Goal: Task Accomplishment & Management: Manage account settings

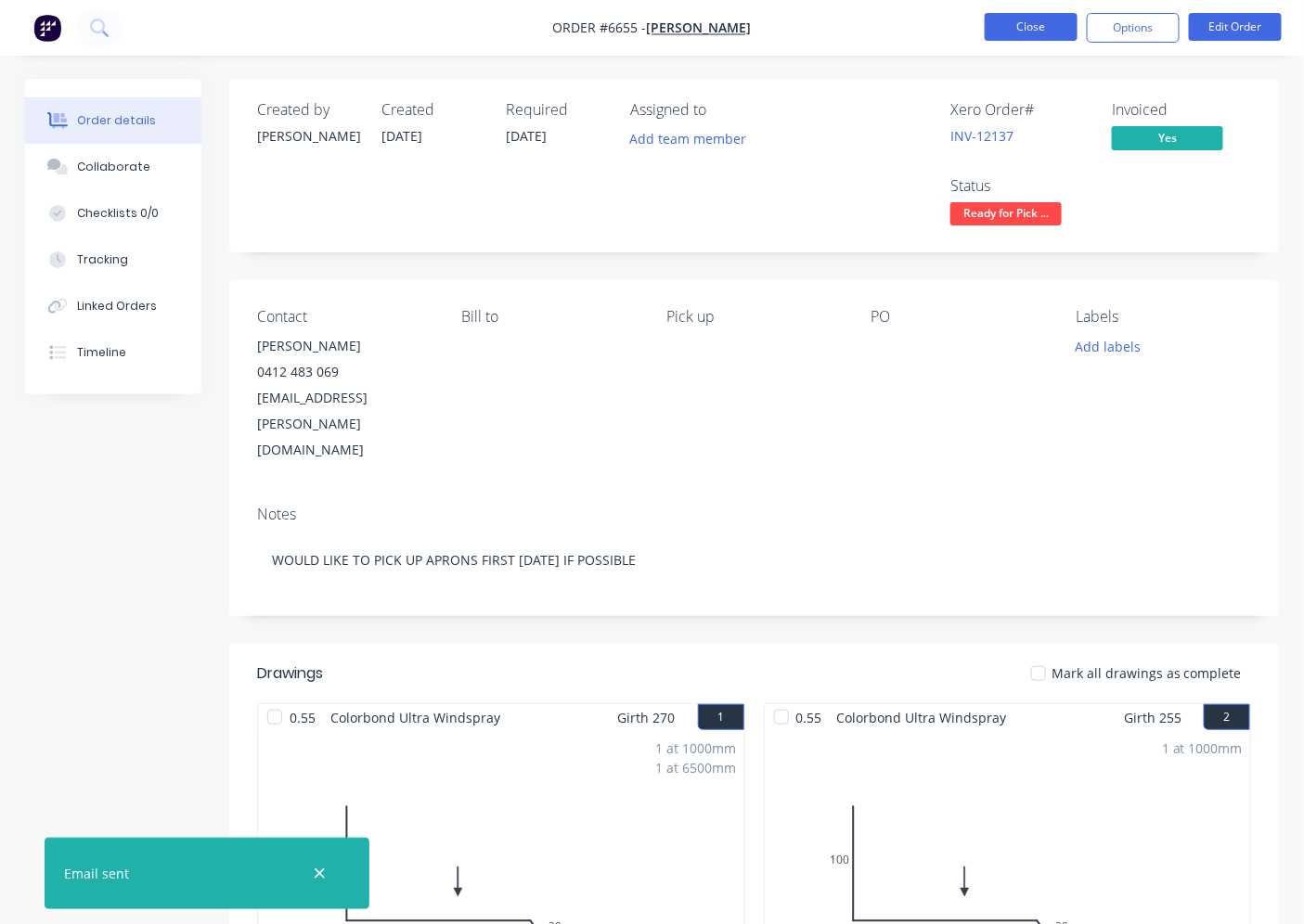
click at [1036, 31] on button "Close" at bounding box center [1030, 27] width 93 height 28
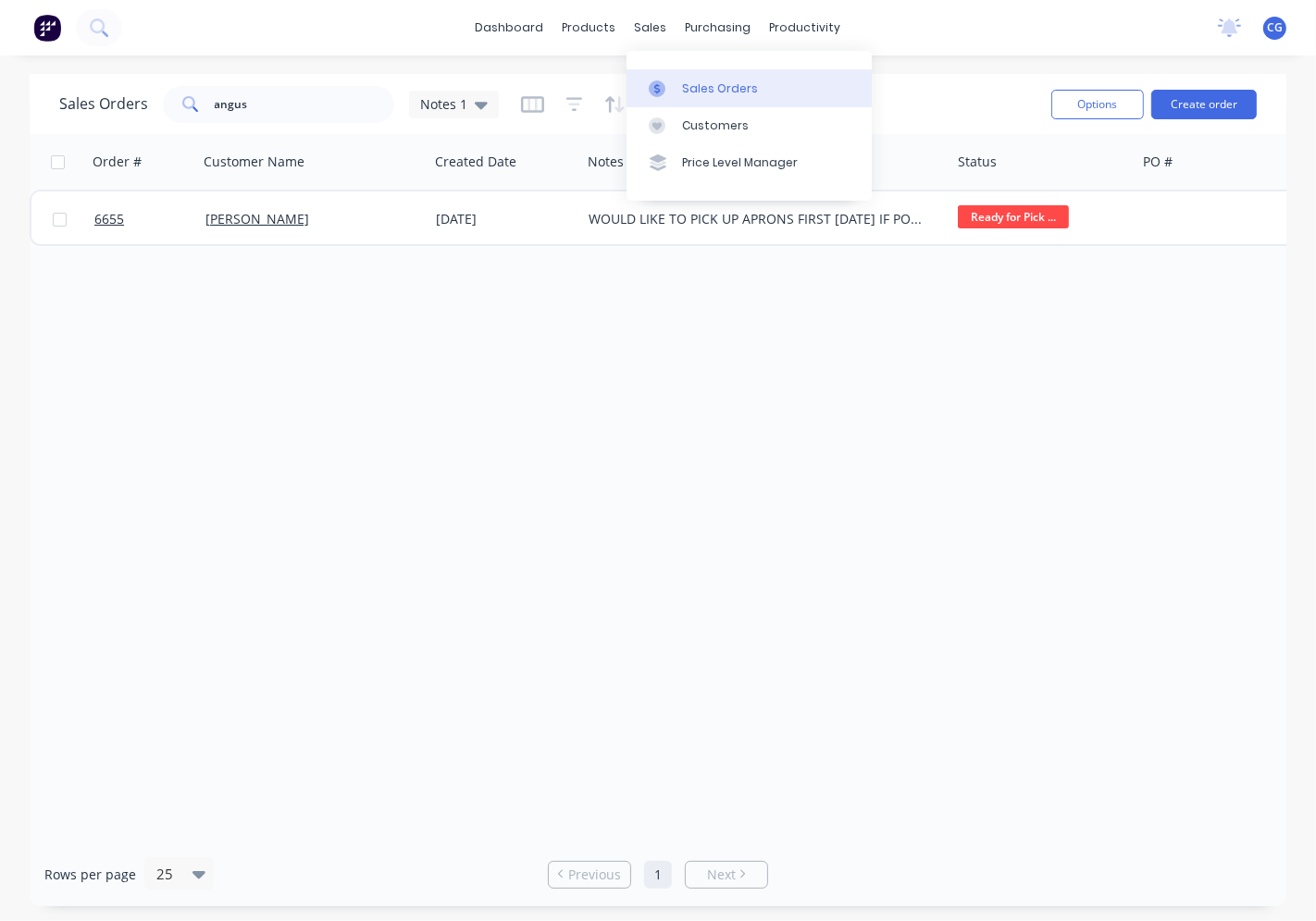
click at [701, 97] on div "Sales Orders" at bounding box center [720, 89] width 76 height 17
click at [641, 29] on div "sales" at bounding box center [651, 28] width 51 height 28
click at [713, 87] on div "Sales Orders" at bounding box center [720, 89] width 76 height 17
click at [710, 84] on div "Sales Orders" at bounding box center [720, 89] width 76 height 17
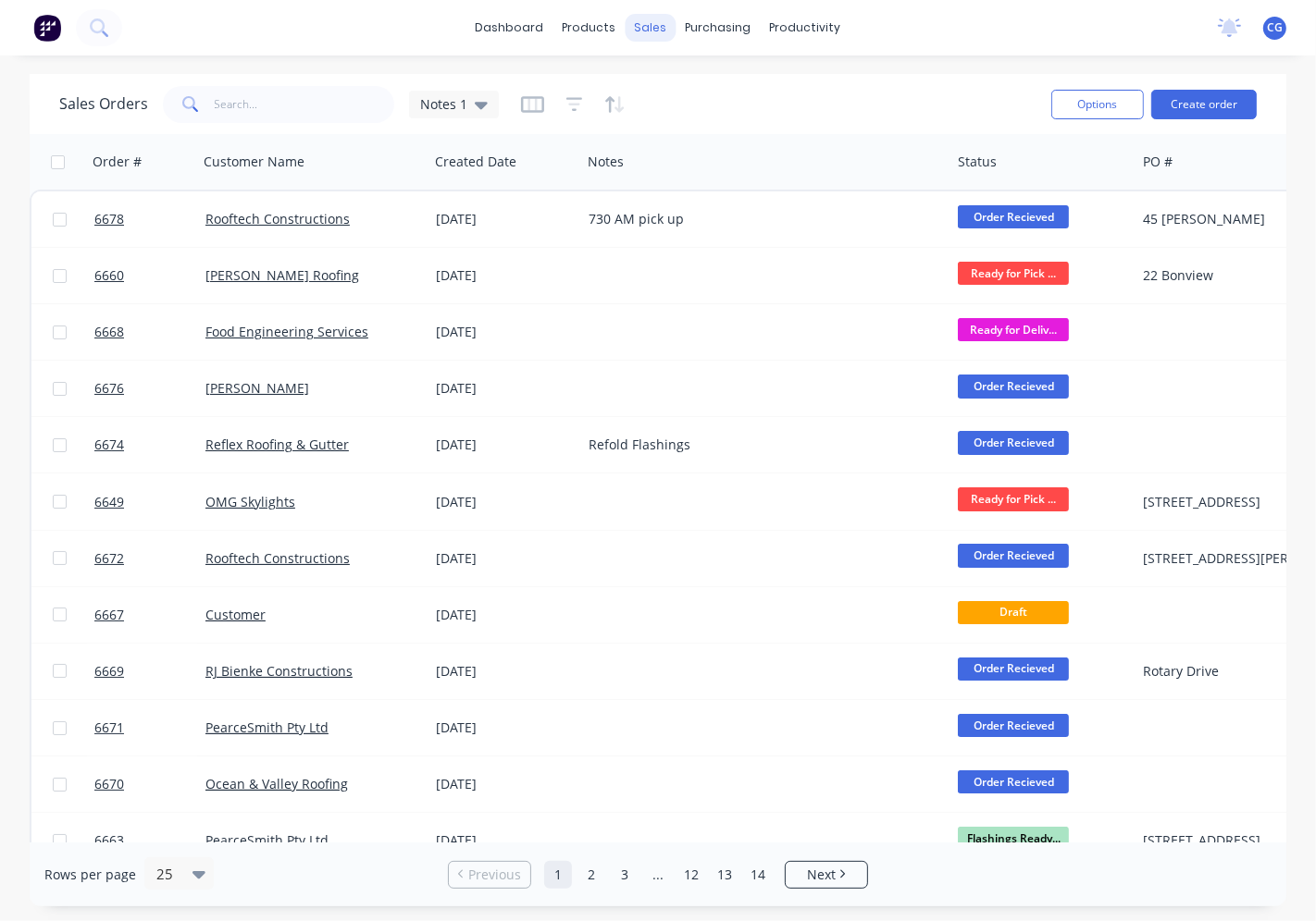
click at [655, 26] on div "sales" at bounding box center [651, 28] width 51 height 28
click at [323, 94] on input "text" at bounding box center [305, 104] width 180 height 37
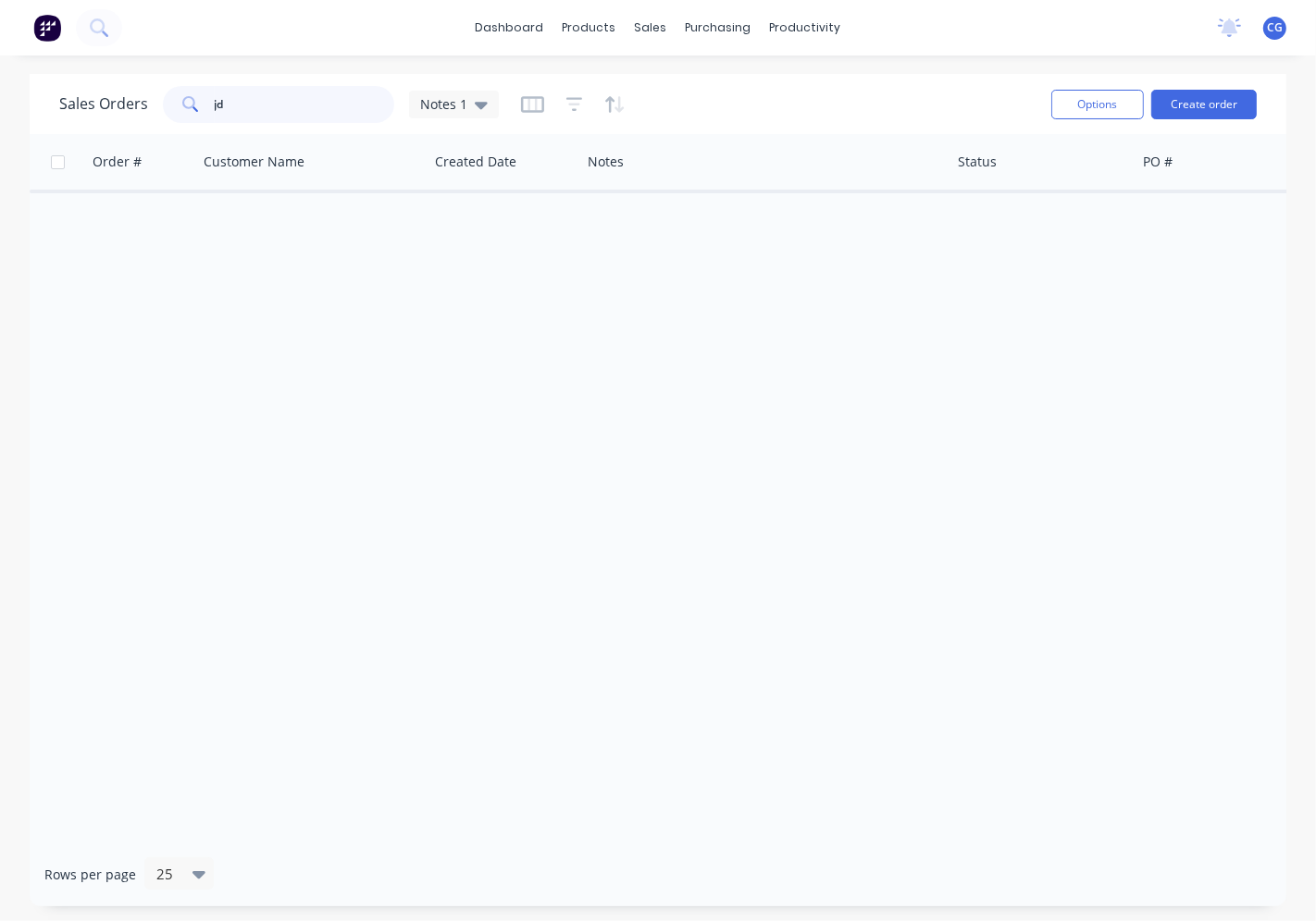
type input "j"
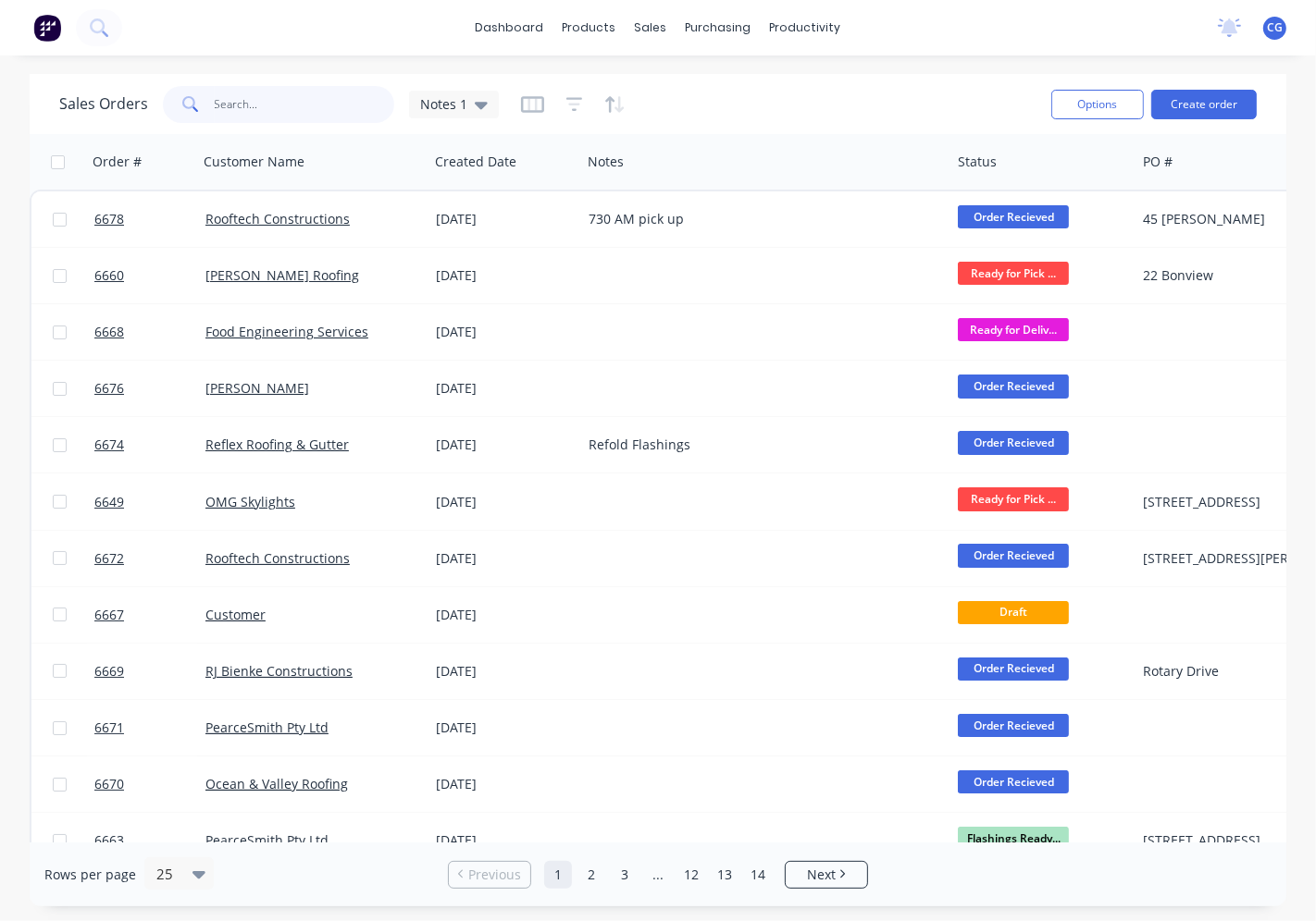
click at [251, 107] on input "text" at bounding box center [305, 104] width 180 height 37
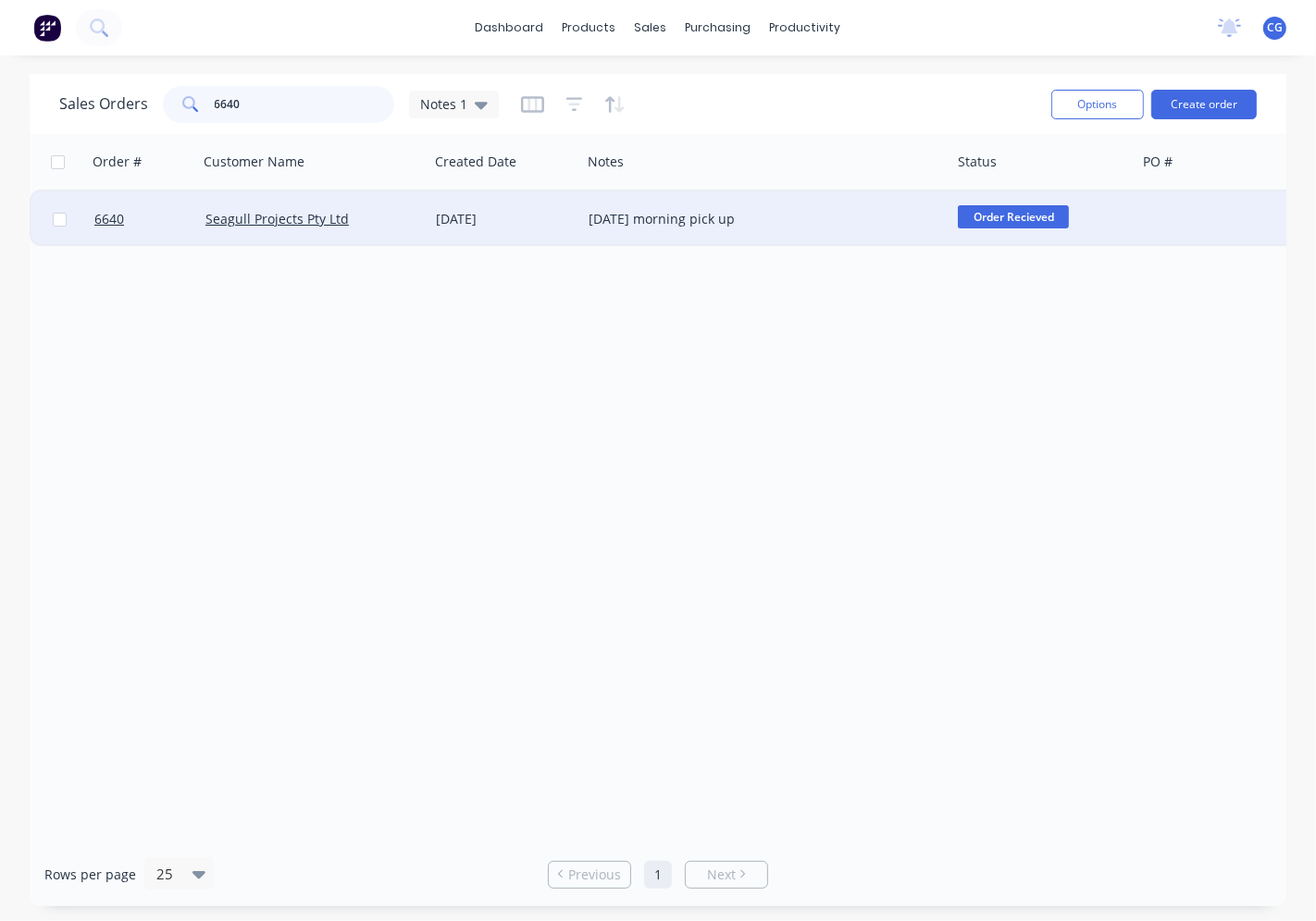
type input "6640"
click at [397, 226] on div "Seagull Projects Pty Ltd" at bounding box center [307, 219] width 205 height 19
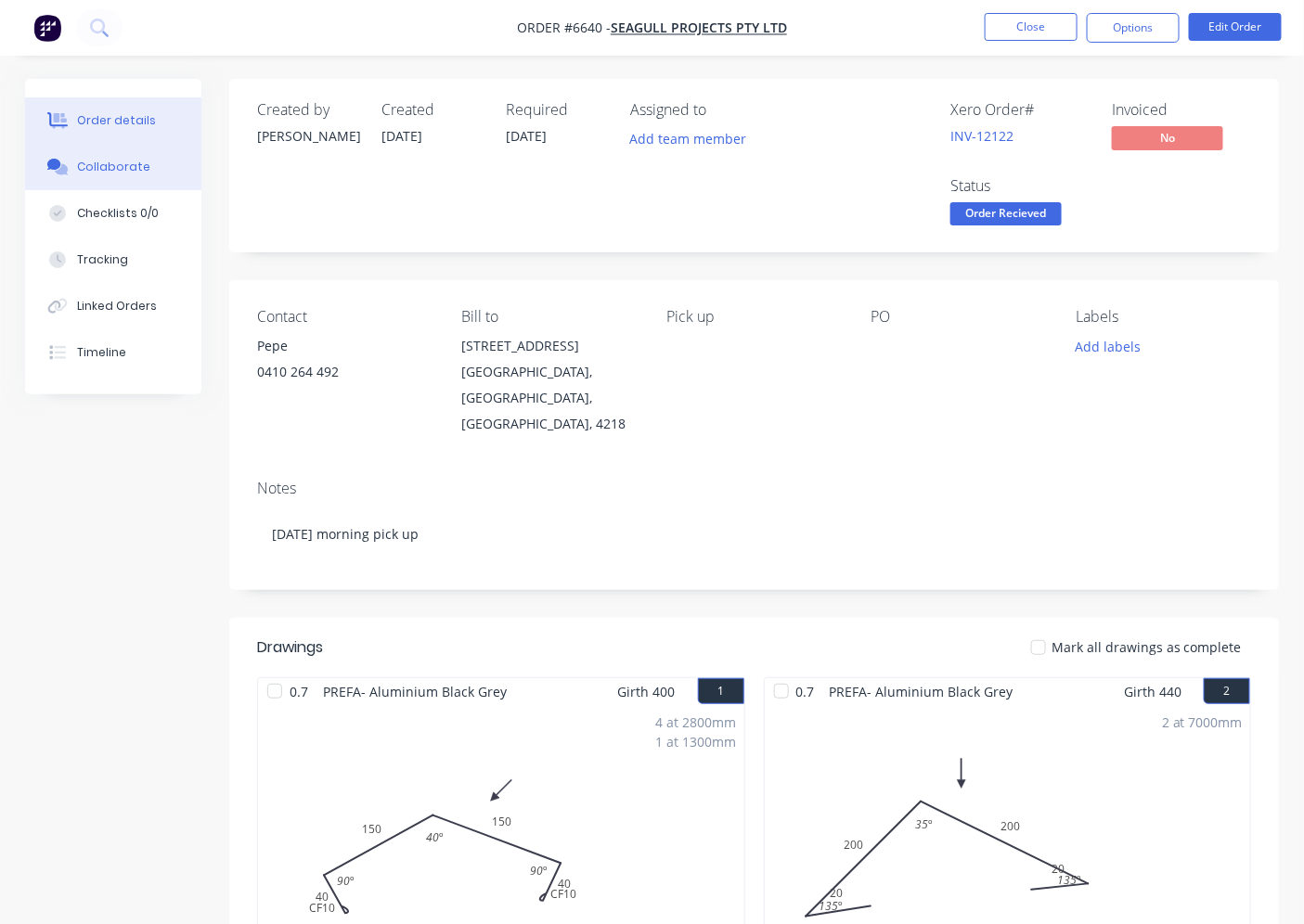
click at [103, 172] on div "Collaborate" at bounding box center [114, 167] width 73 height 17
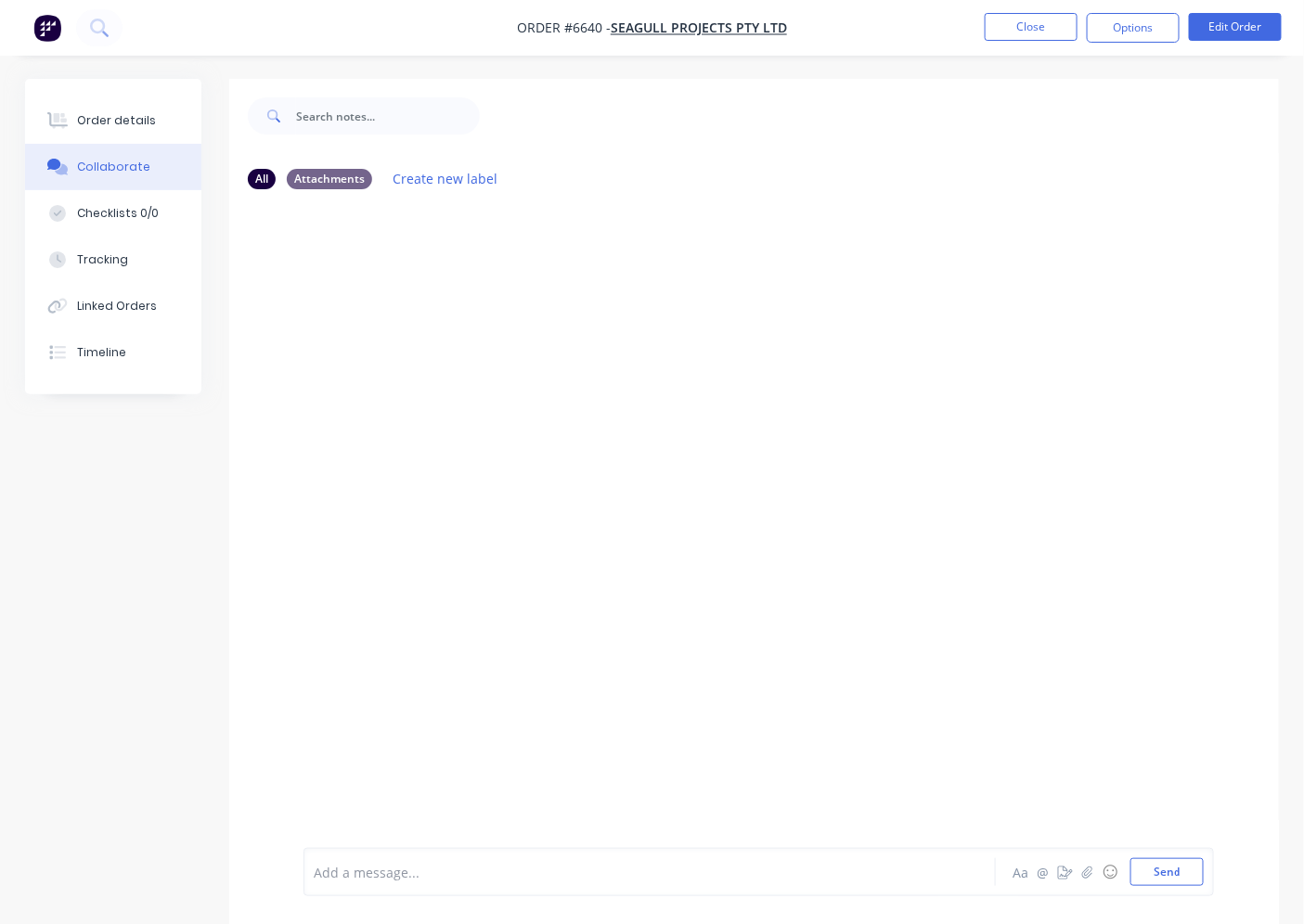
click at [571, 344] on div at bounding box center [754, 525] width 1049 height 644
click at [428, 254] on div at bounding box center [754, 525] width 1049 height 644
click at [338, 180] on div "Attachments" at bounding box center [329, 179] width 86 height 21
click at [262, 183] on div "All" at bounding box center [262, 179] width 28 height 21
click at [346, 179] on div "Attachments" at bounding box center [329, 179] width 86 height 21
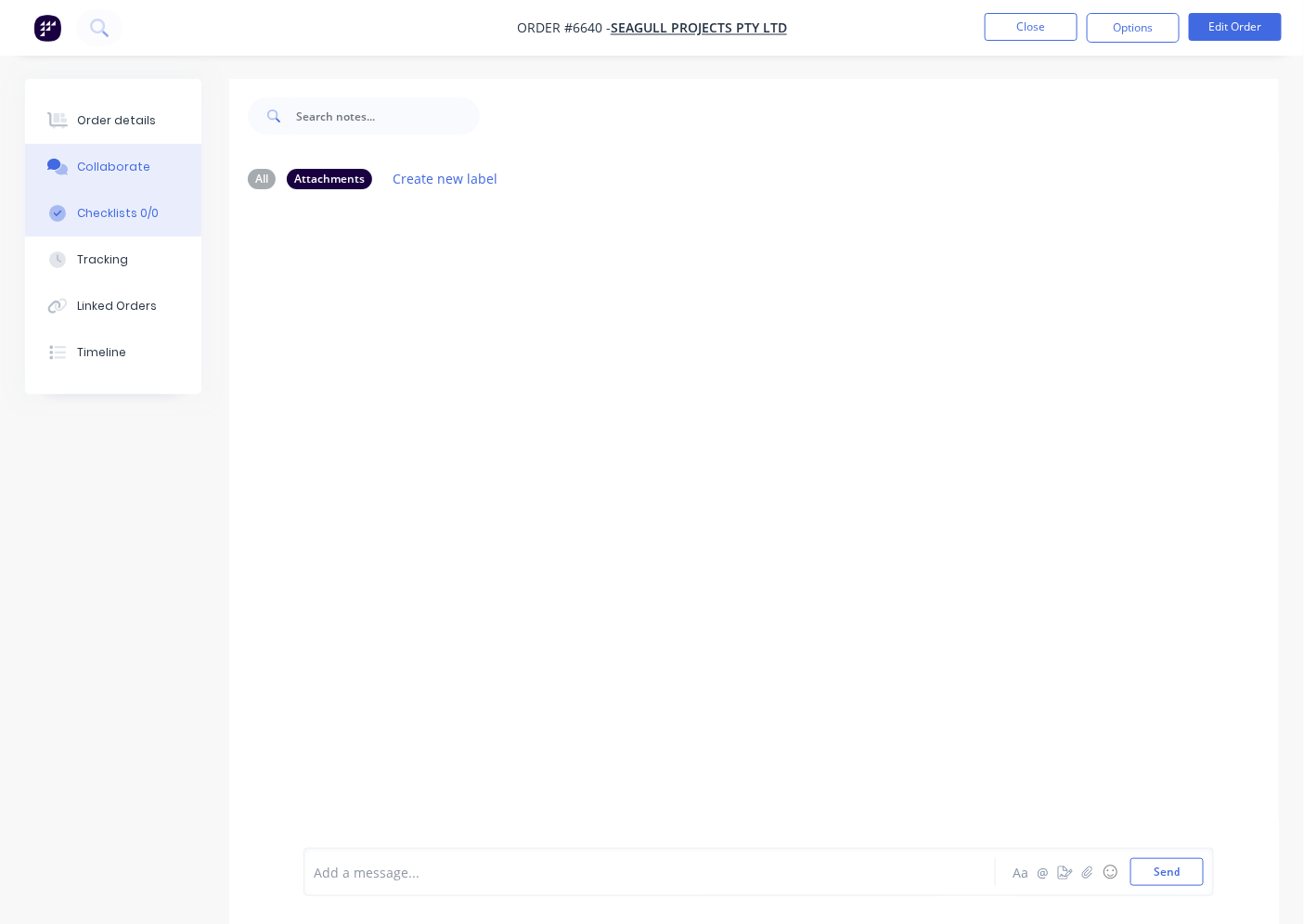
click at [118, 206] on div "Checklists 0/0" at bounding box center [118, 213] width 82 height 17
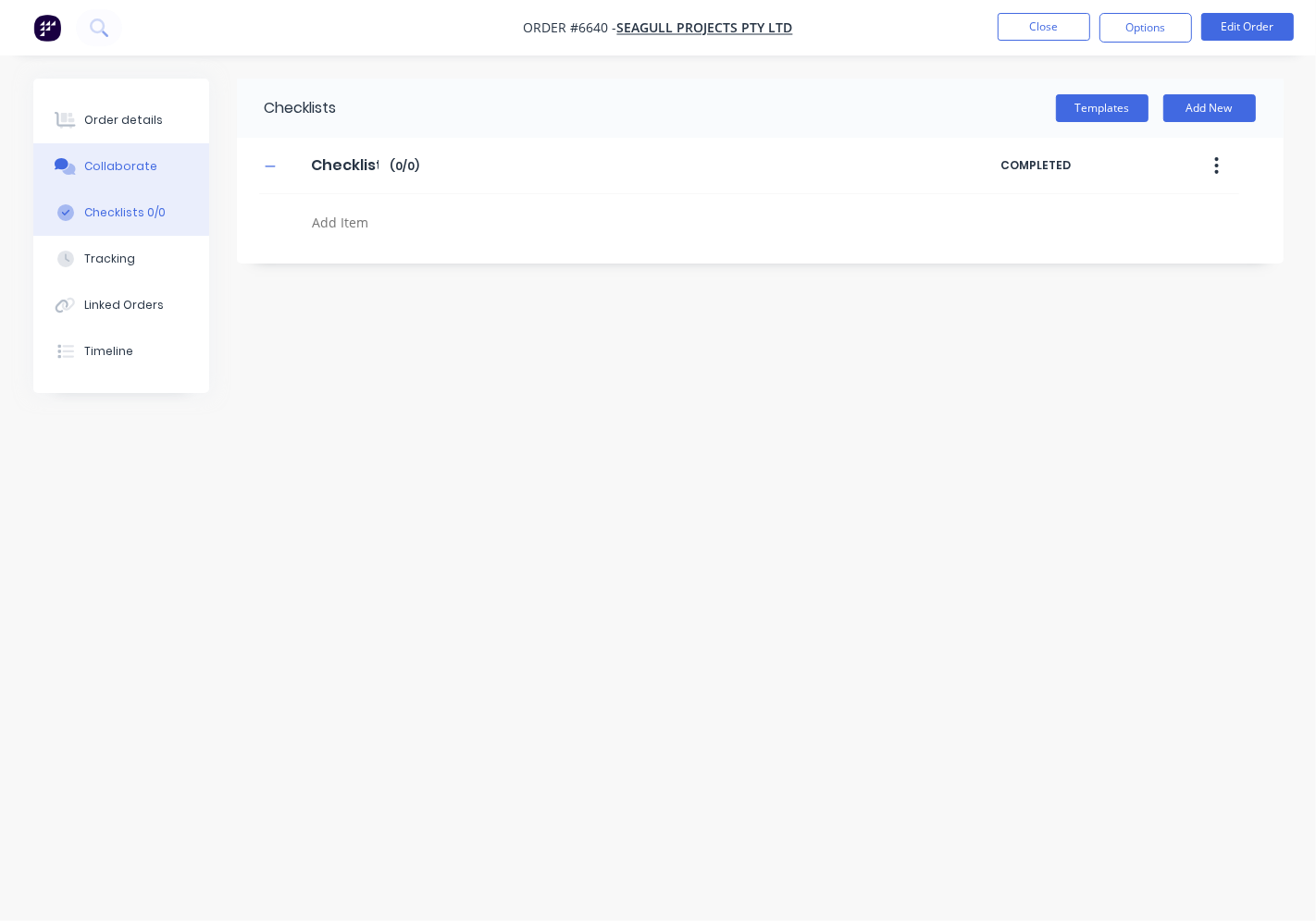
click at [122, 171] on div "Collaborate" at bounding box center [121, 167] width 73 height 17
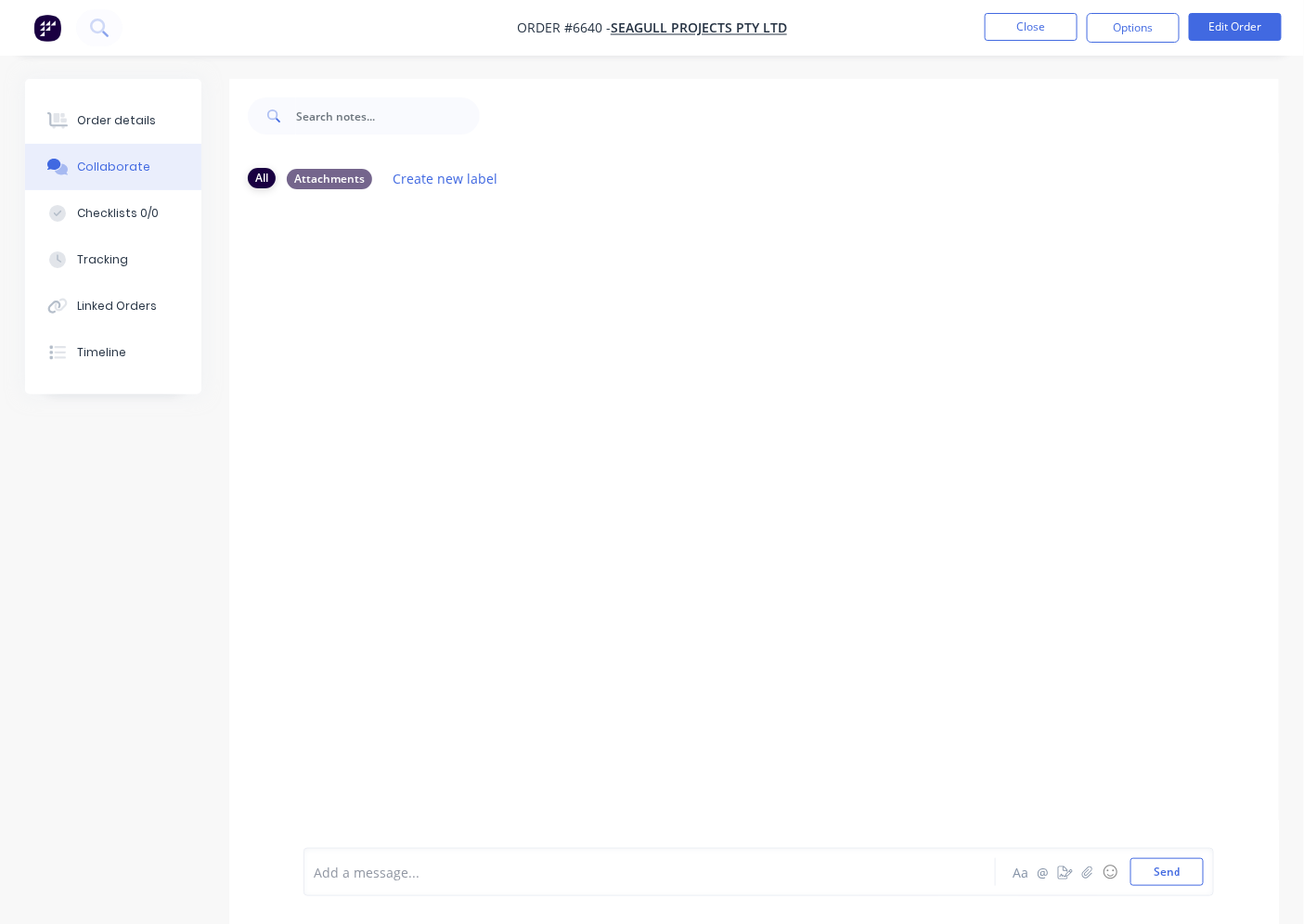
click at [255, 170] on div "All" at bounding box center [262, 179] width 28 height 21
click at [257, 186] on div "All" at bounding box center [262, 179] width 28 height 21
click at [125, 210] on div "Checklists 0/0" at bounding box center [118, 213] width 82 height 17
type textarea "x"
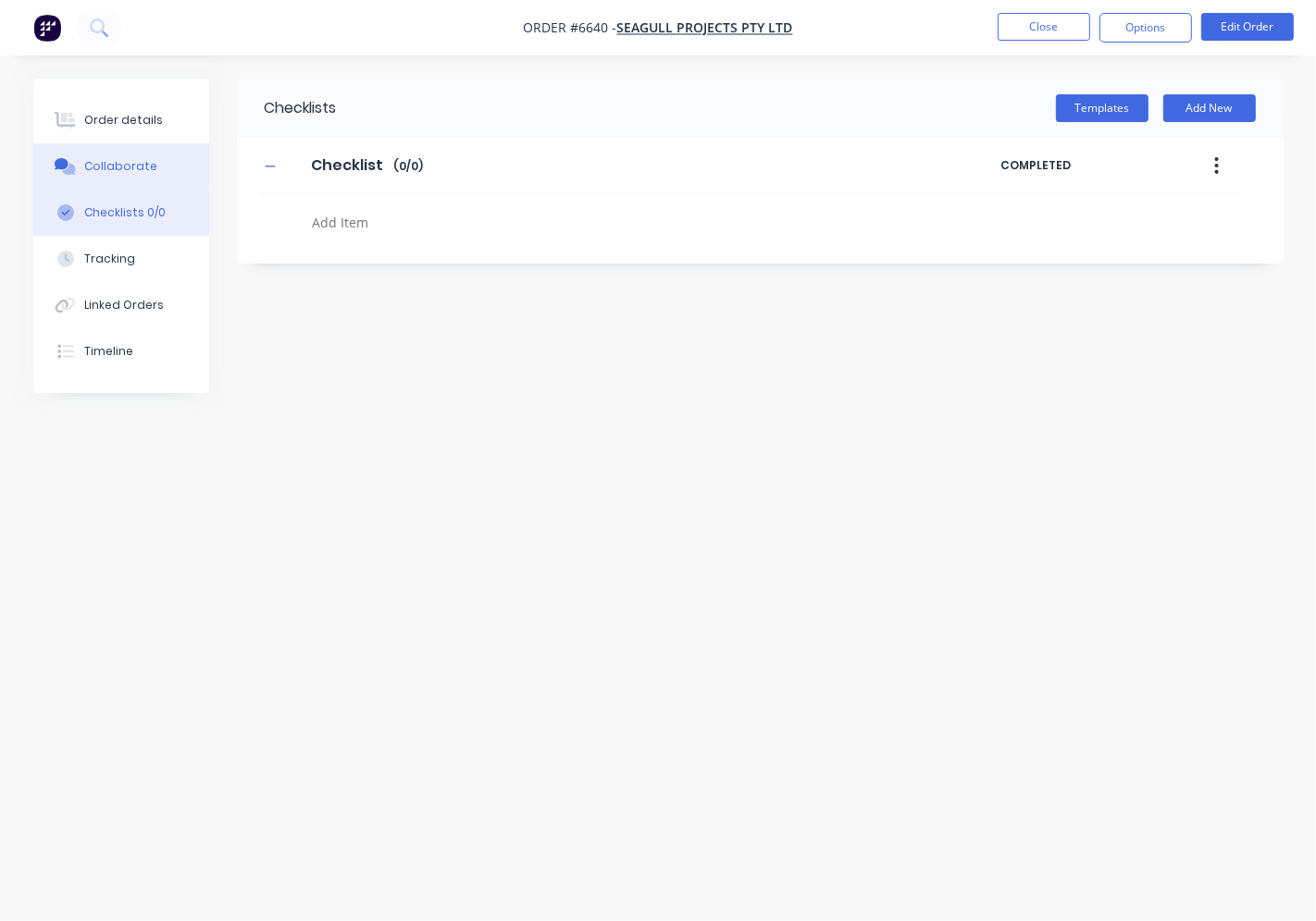
click at [94, 159] on div "Collaborate" at bounding box center [121, 167] width 73 height 17
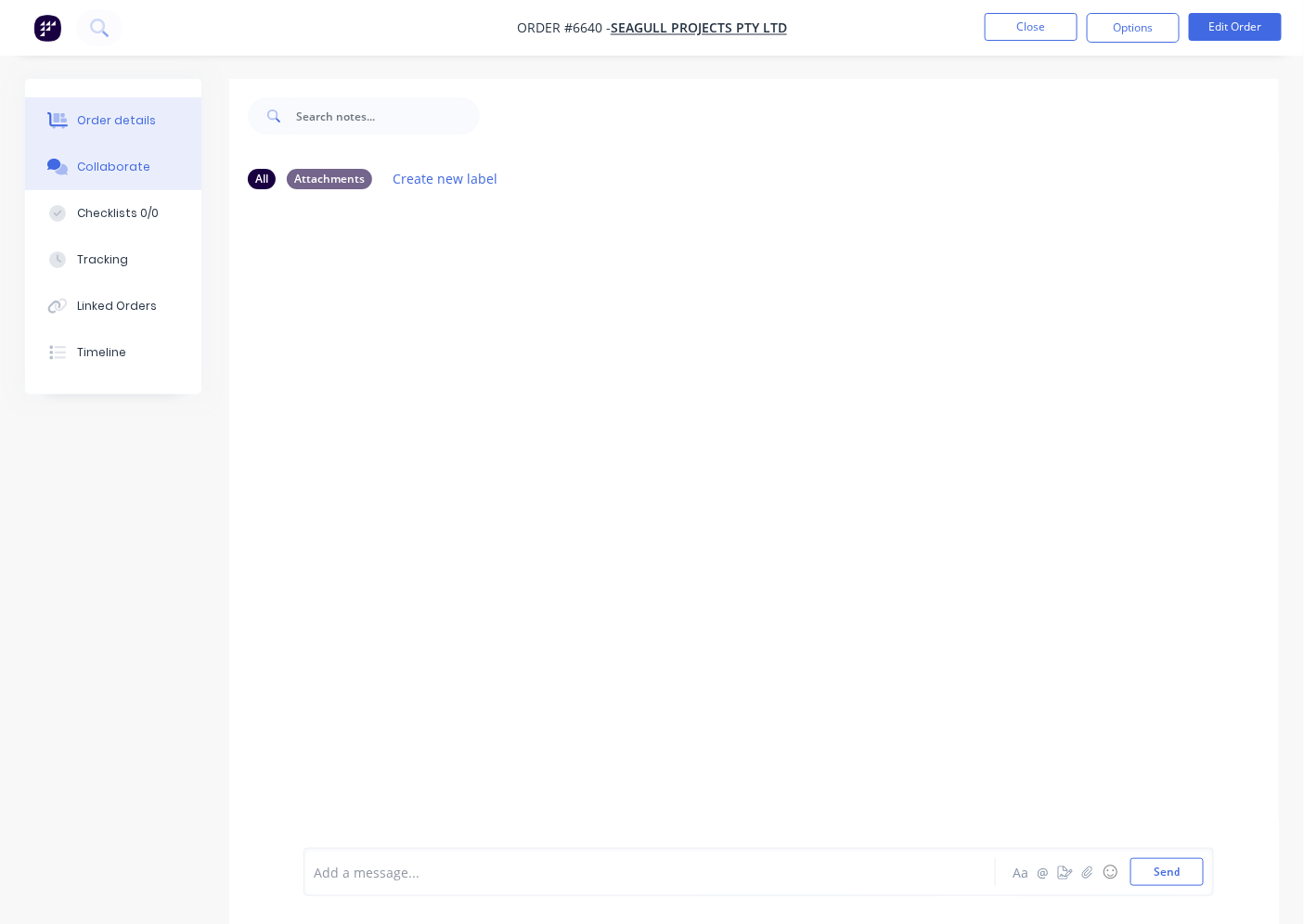
click at [109, 115] on div "Order details" at bounding box center [117, 120] width 79 height 17
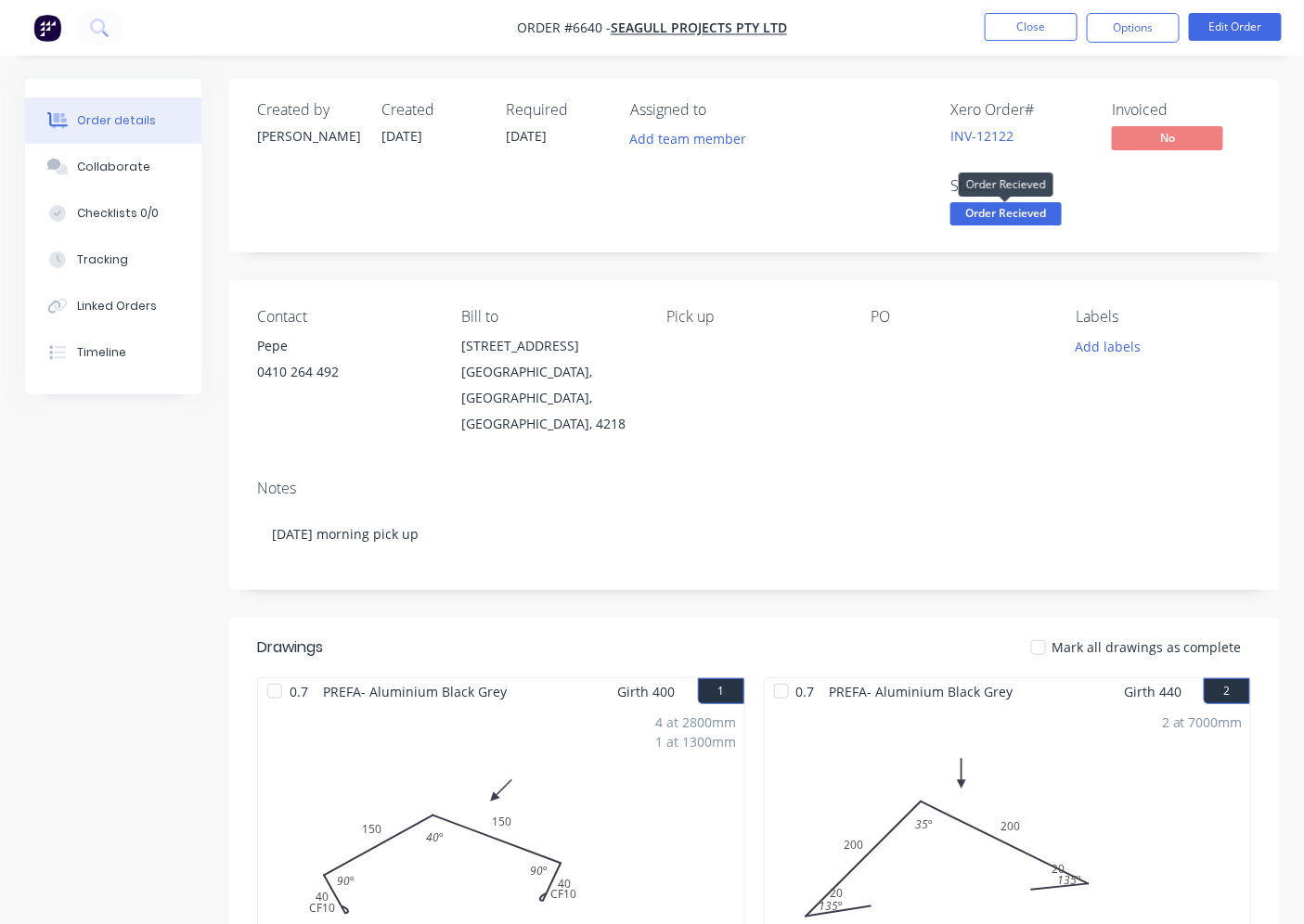
click at [1033, 214] on span "Order Recieved" at bounding box center [1006, 213] width 111 height 23
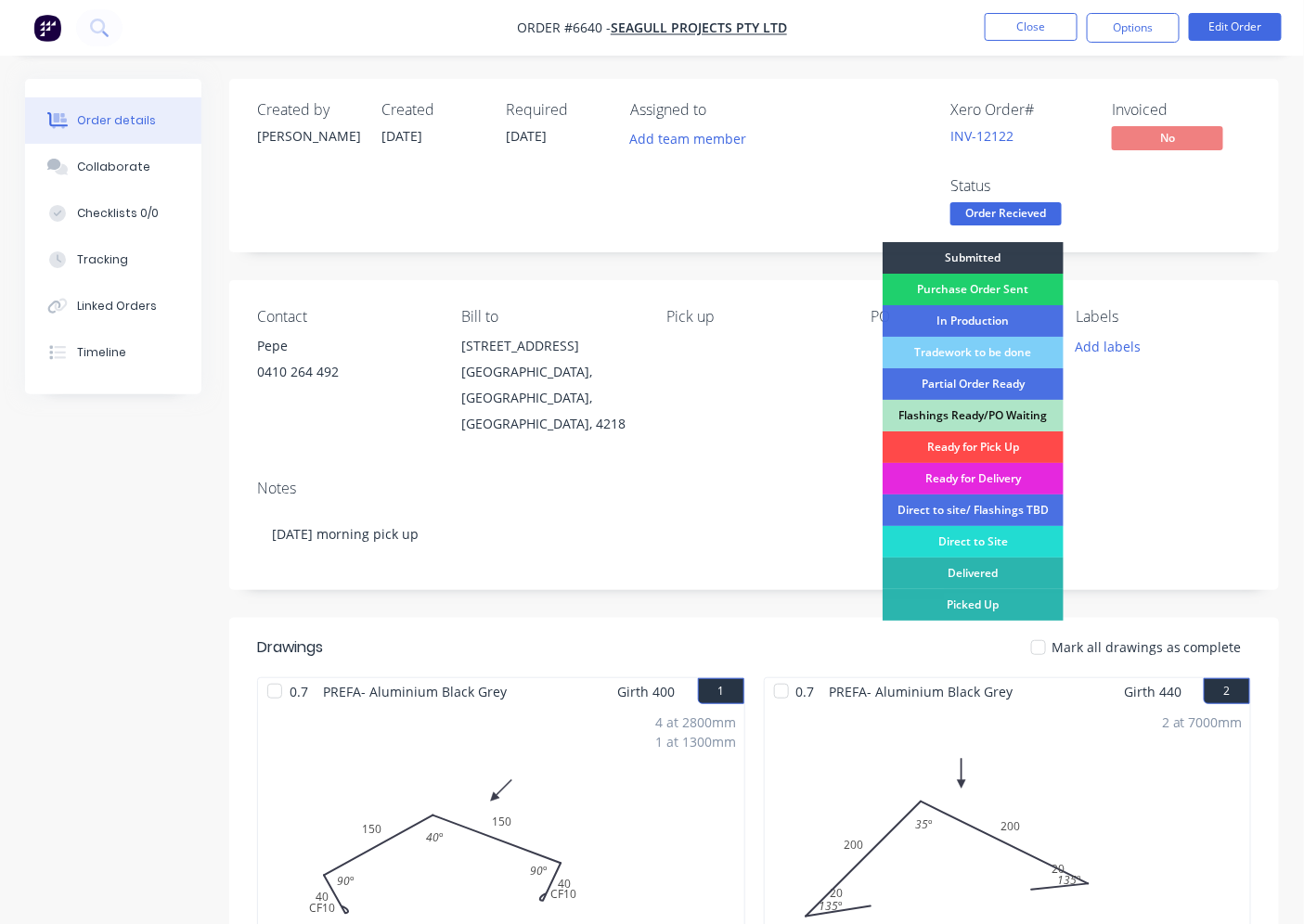
click at [998, 446] on div "Ready for Pick Up" at bounding box center [973, 447] width 181 height 32
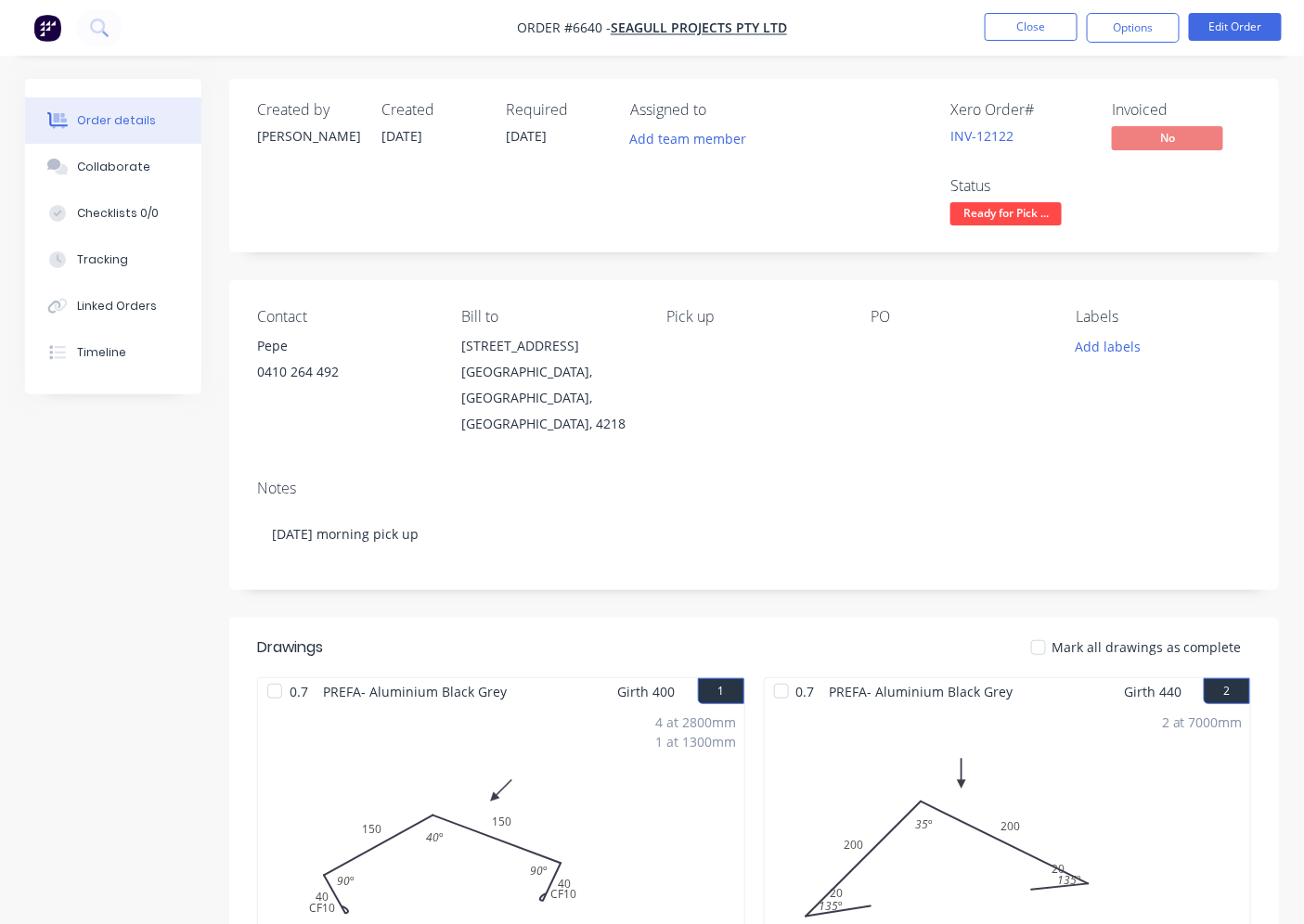
click at [1048, 629] on div at bounding box center [1038, 647] width 37 height 37
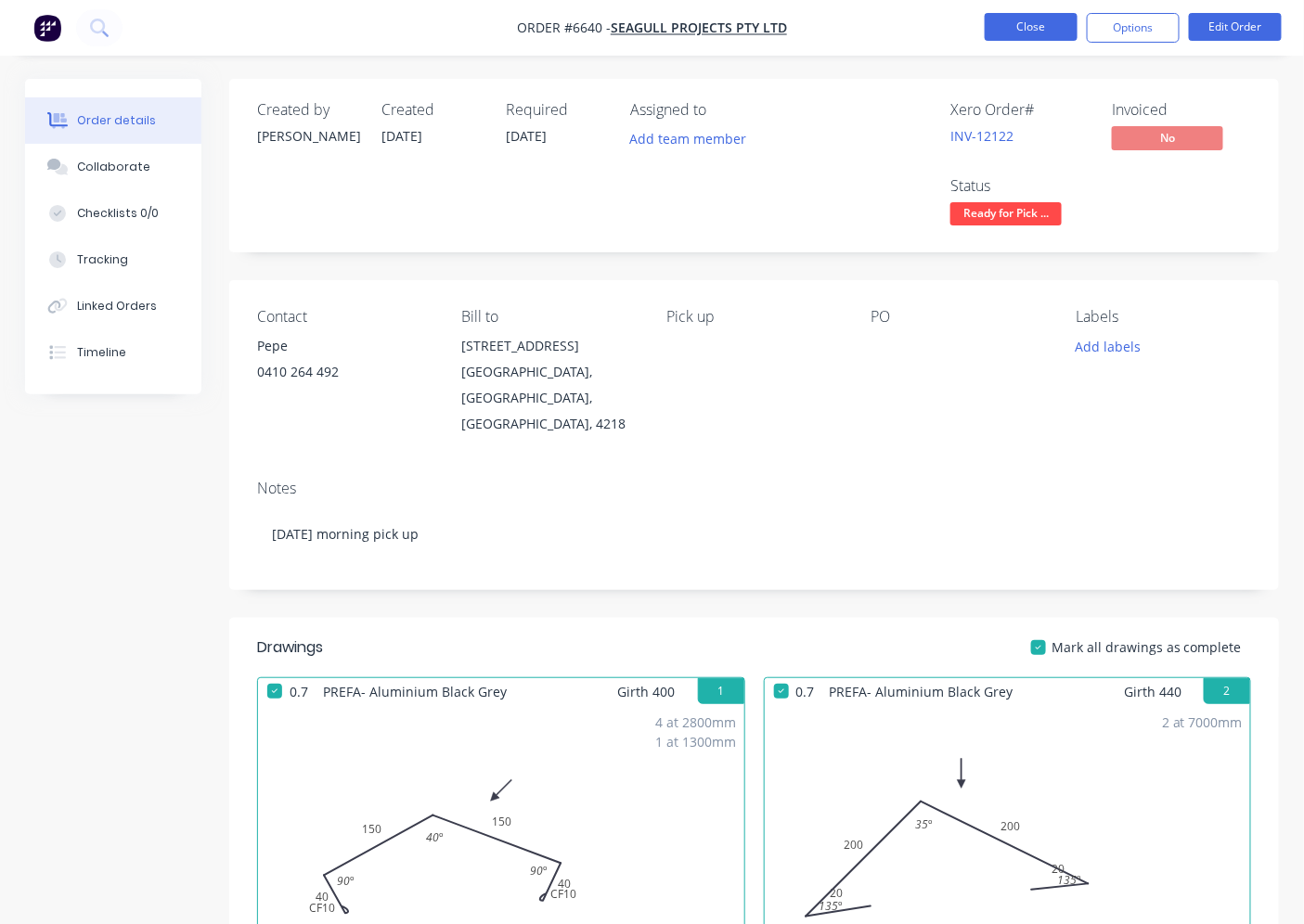
click at [999, 28] on button "Close" at bounding box center [1030, 27] width 93 height 28
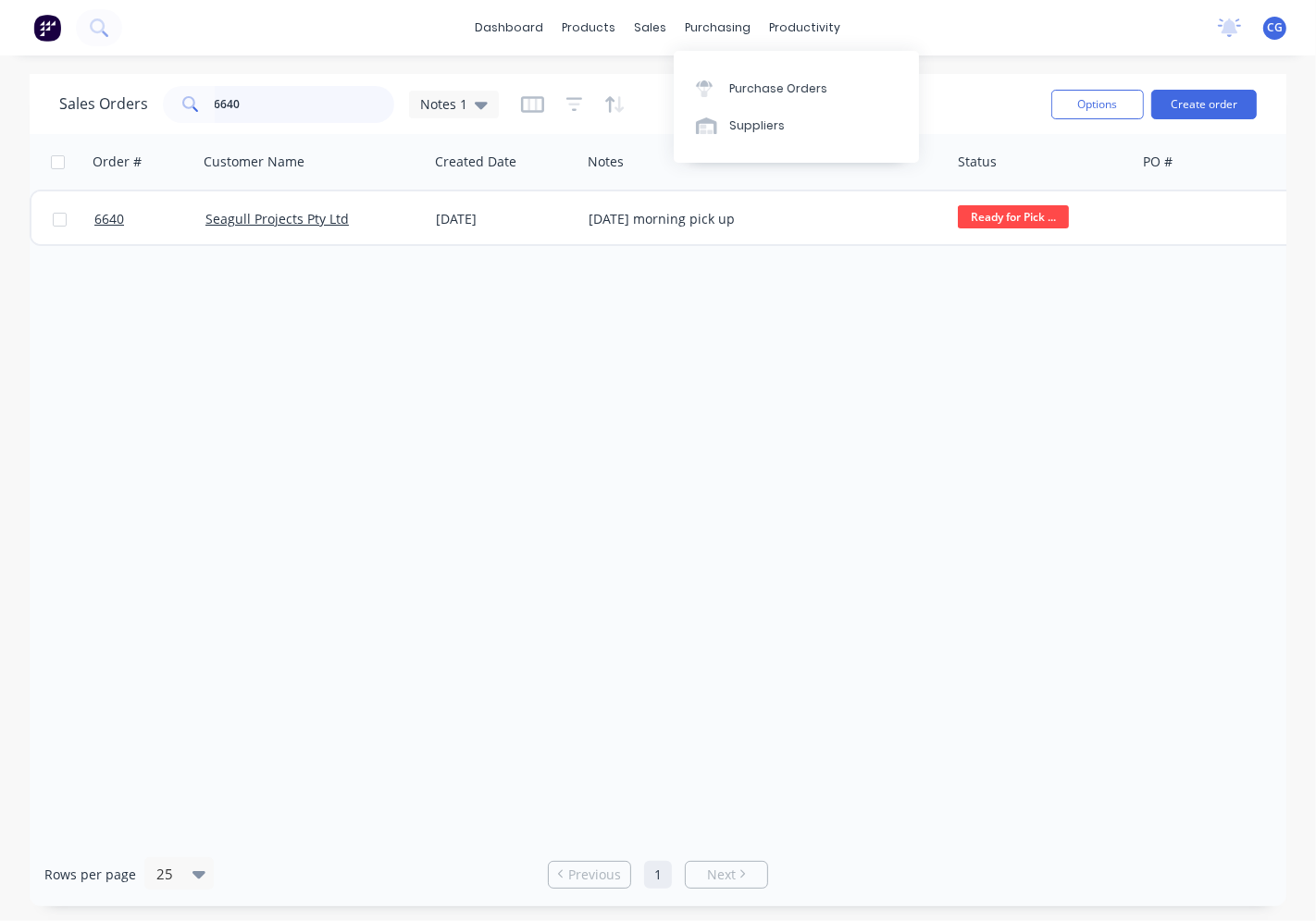
click at [309, 118] on input "6640" at bounding box center [305, 104] width 180 height 37
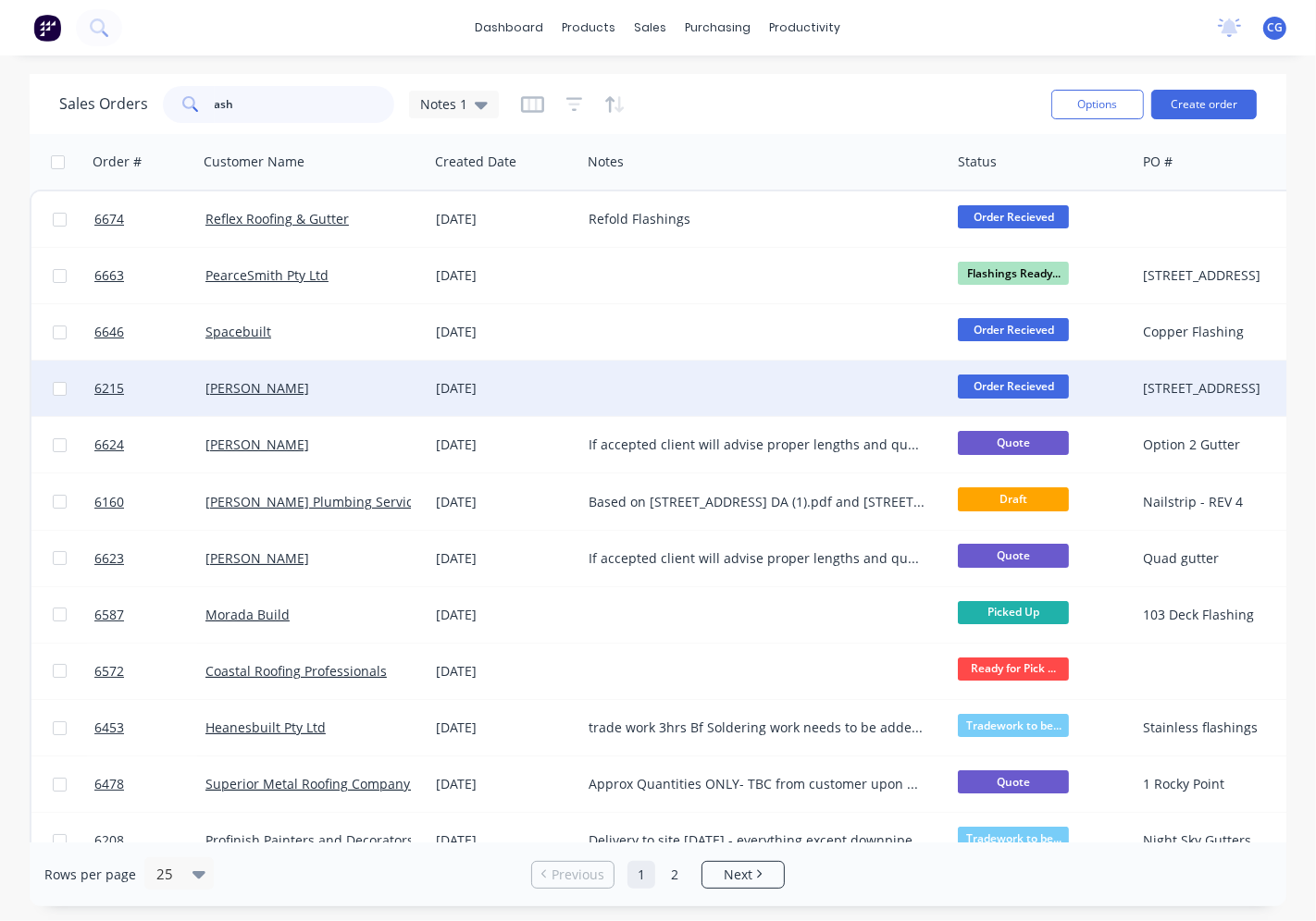
type input "ash"
click at [367, 383] on div "[PERSON_NAME]" at bounding box center [307, 389] width 205 height 19
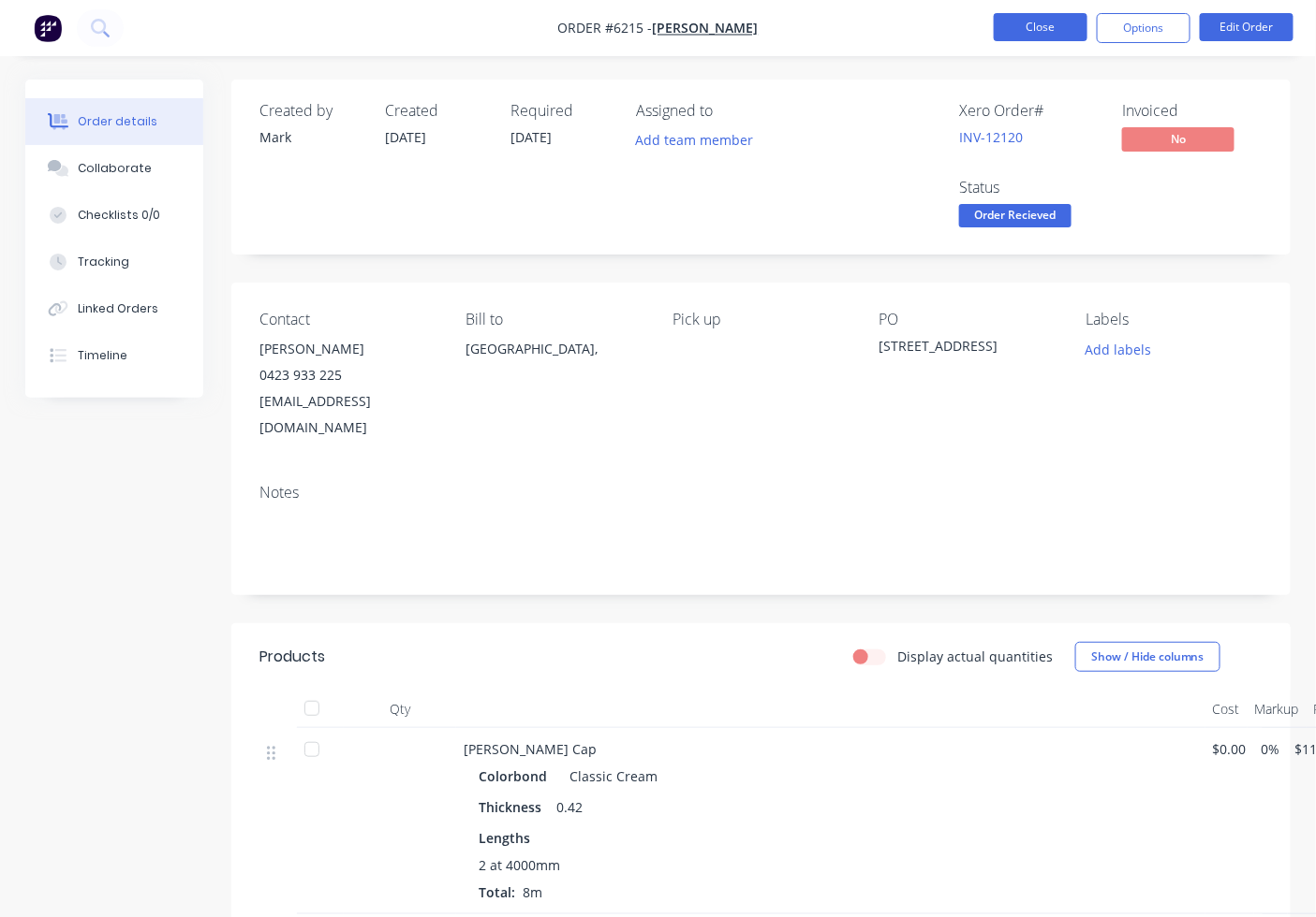
click at [1055, 31] on button "Close" at bounding box center [1040, 28] width 94 height 28
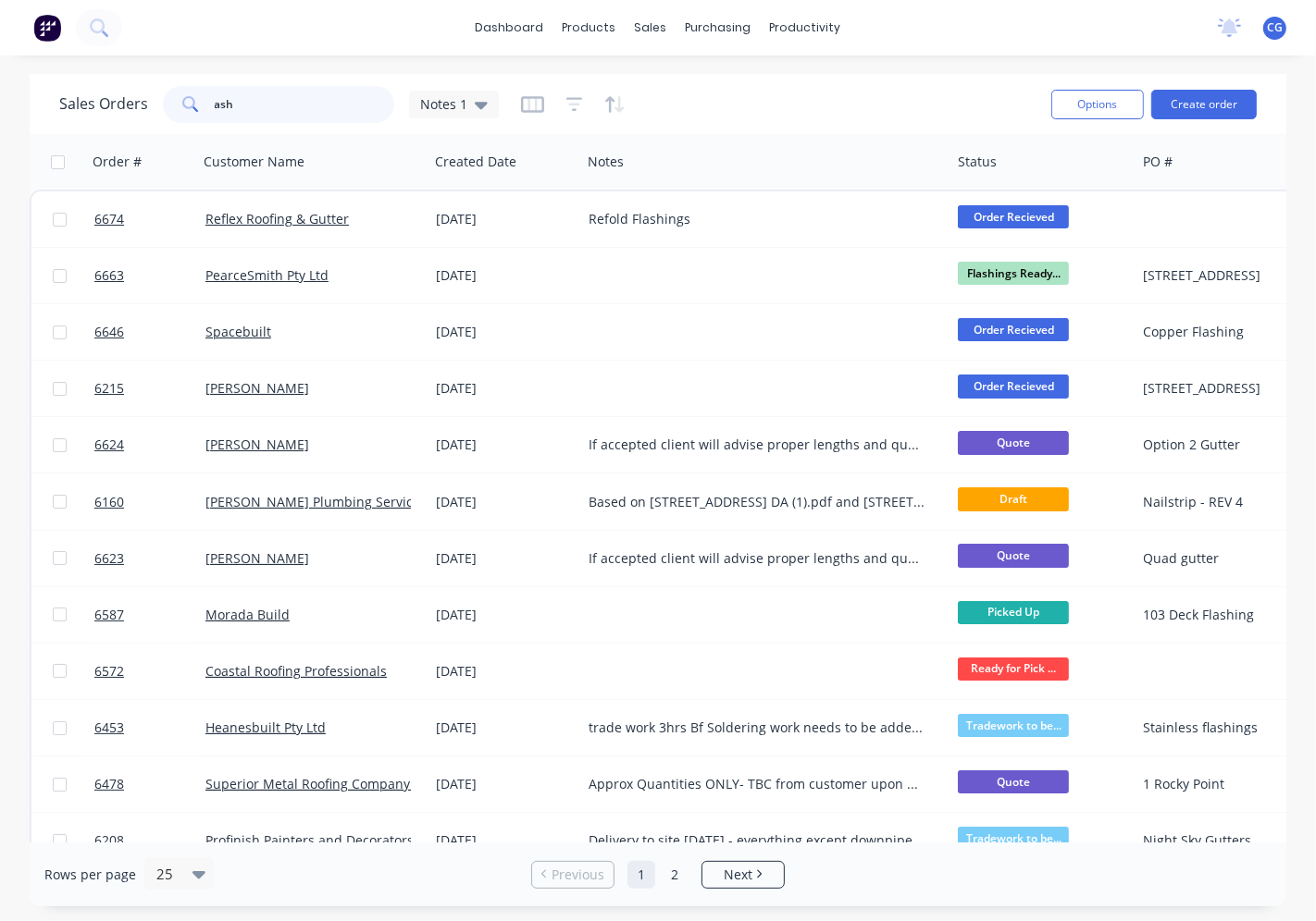
click at [275, 108] on input "ash" at bounding box center [305, 104] width 180 height 37
type input "a"
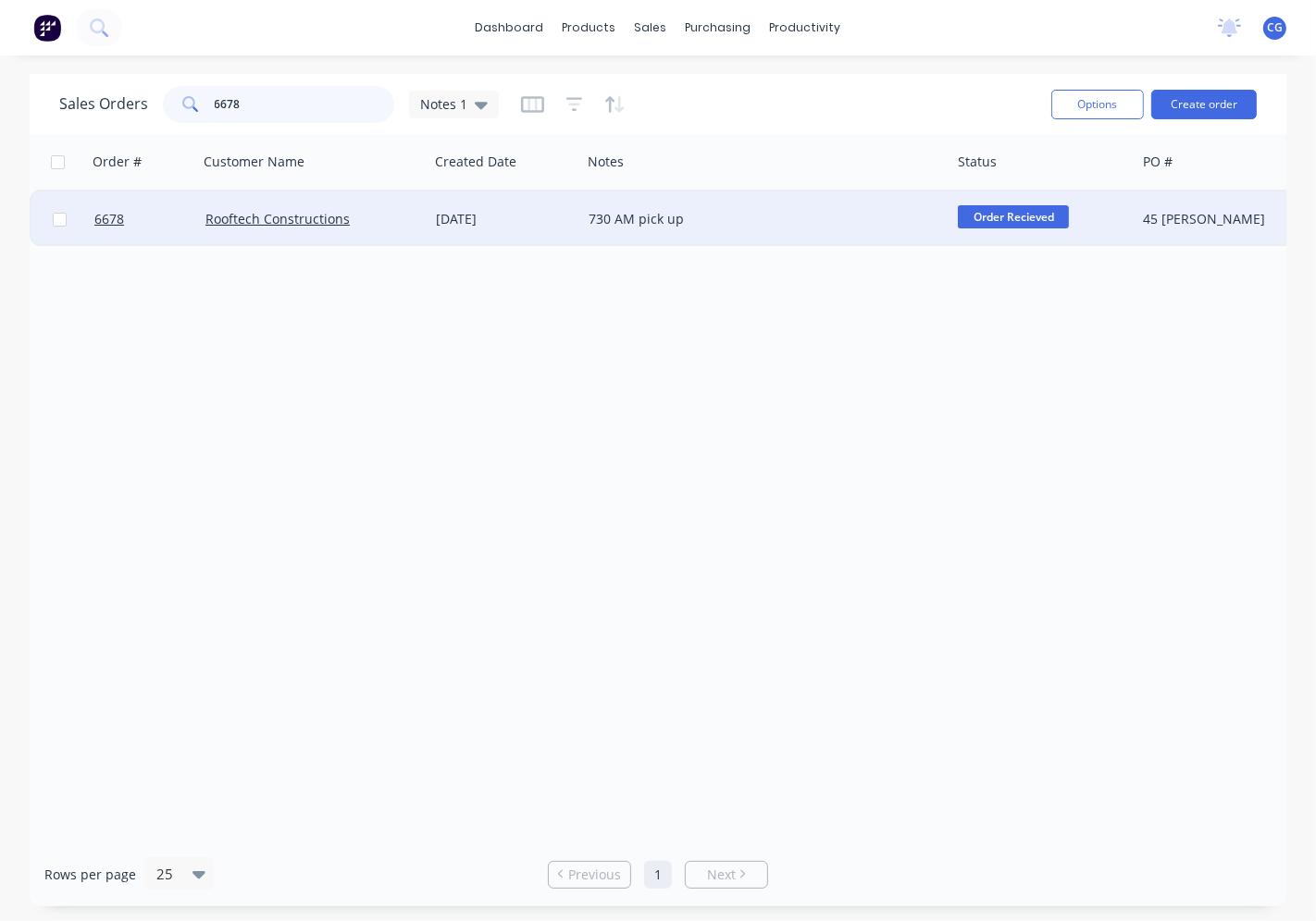
type input "6678"
click at [426, 214] on div "Rooftech Constructions" at bounding box center [313, 218] width 231 height 55
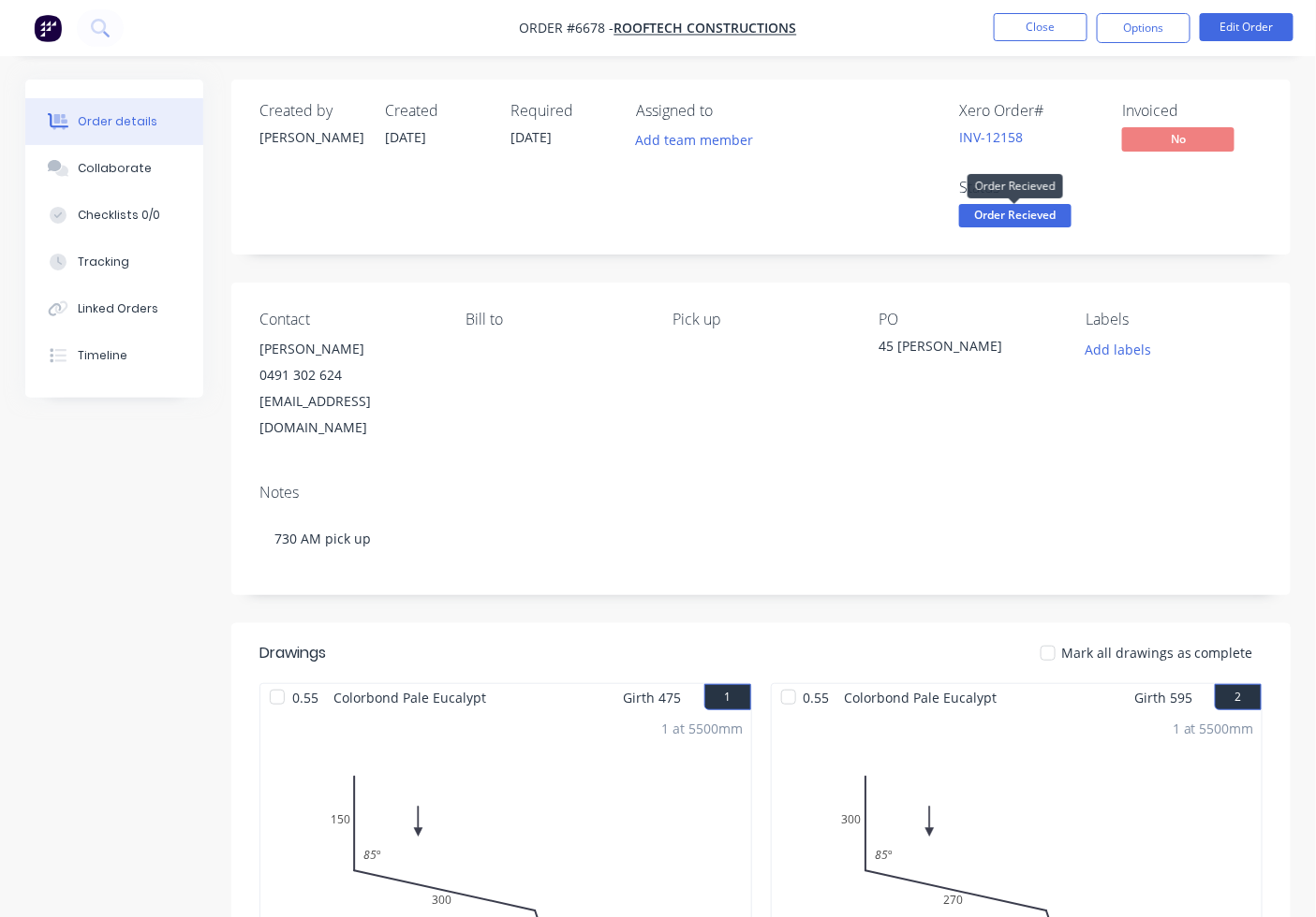
click at [1037, 208] on span "Order Recieved" at bounding box center [1015, 215] width 112 height 24
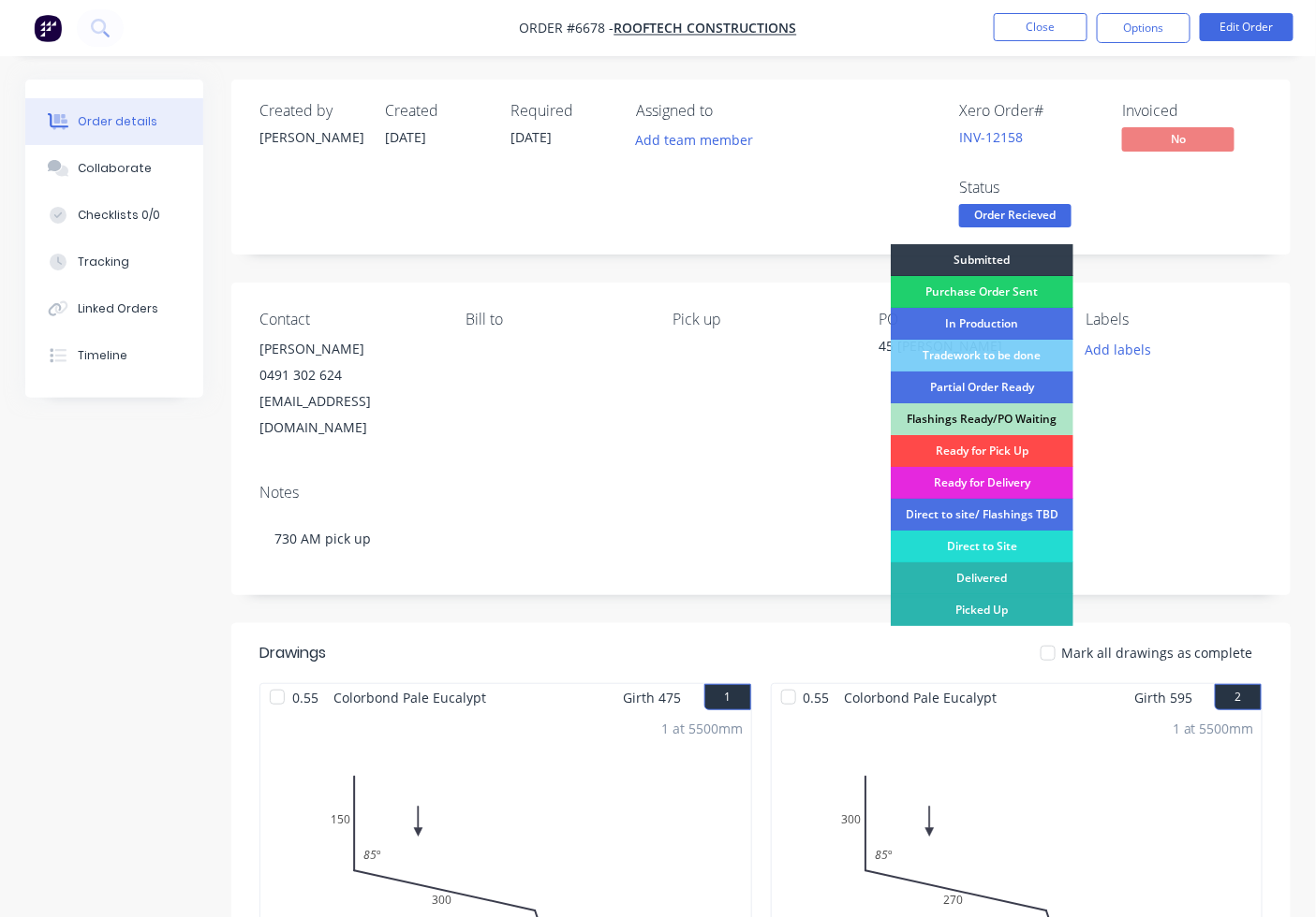
click at [994, 454] on div "Ready for Pick Up" at bounding box center [982, 451] width 182 height 32
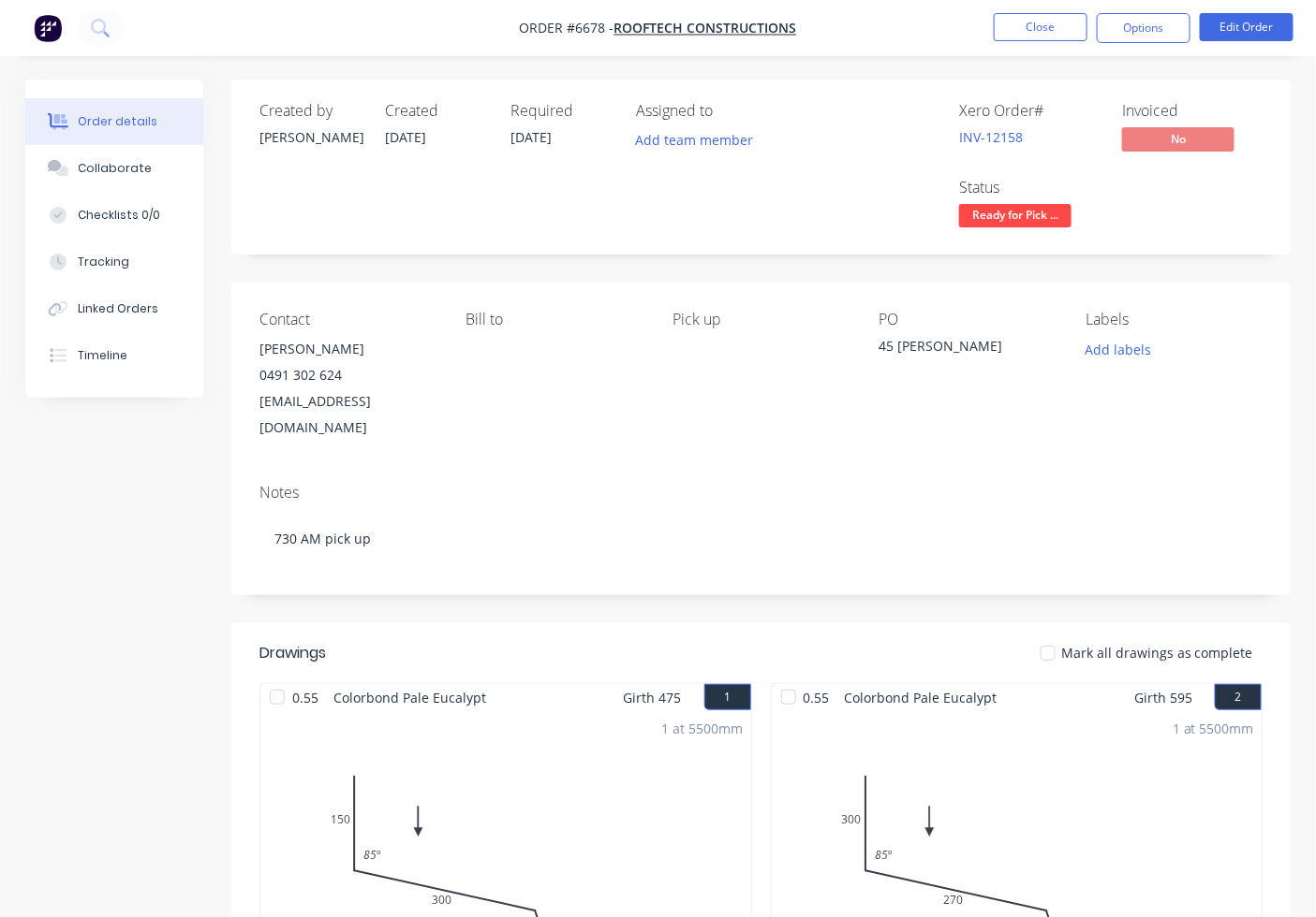
click at [1055, 634] on div at bounding box center [1047, 652] width 37 height 37
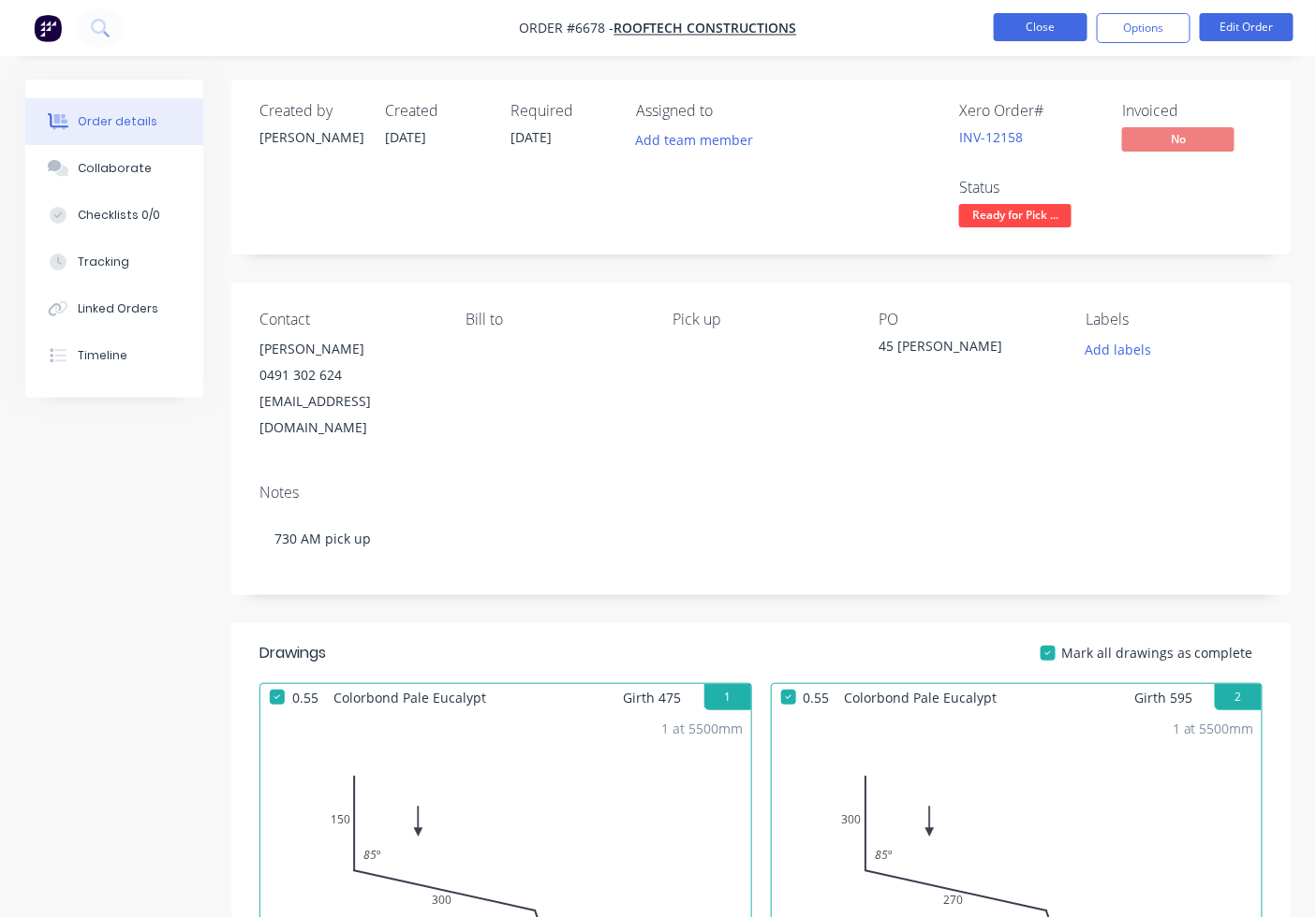
click at [1044, 20] on button "Close" at bounding box center [1040, 28] width 94 height 28
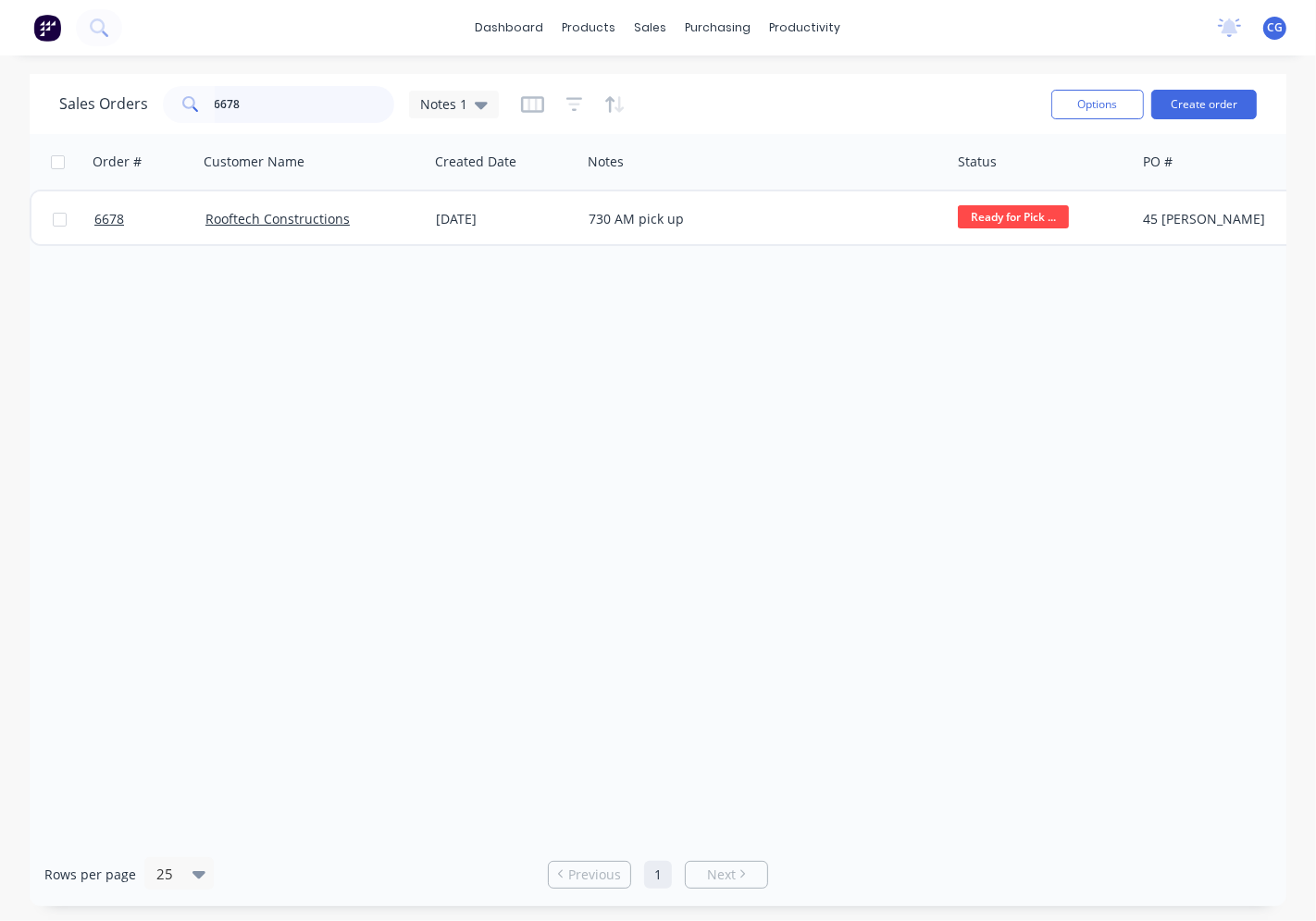
click at [151, 98] on div "Sales Orders 6678 Notes 1" at bounding box center [278, 104] width 440 height 37
